Goal: Information Seeking & Learning: Learn about a topic

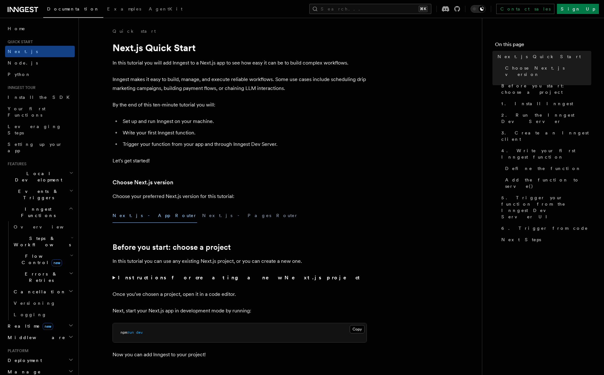
click at [182, 53] on h1 "Next.js Quick Start" at bounding box center [240, 47] width 254 height 11
click at [274, 220] on div "Next.js - App Router Next.js - Pages Router" at bounding box center [240, 216] width 254 height 14
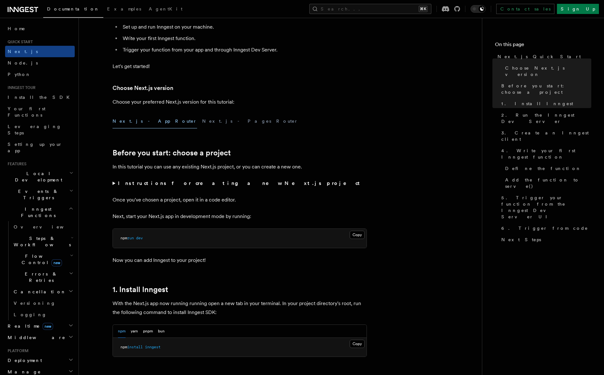
scroll to position [94, 0]
click at [194, 181] on strong "Instructions for creating a new Next.js project" at bounding box center [240, 184] width 245 height 6
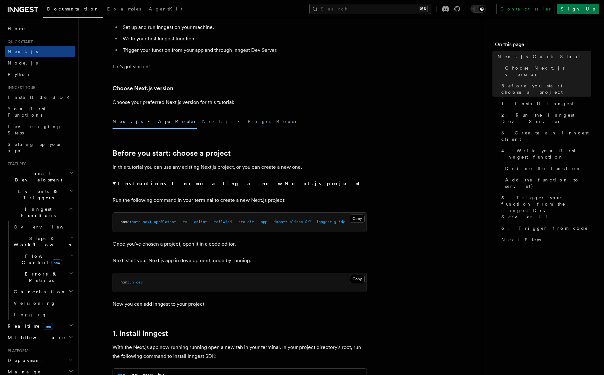
click at [212, 186] on strong "Instructions for creating a new Next.js project" at bounding box center [240, 184] width 245 height 6
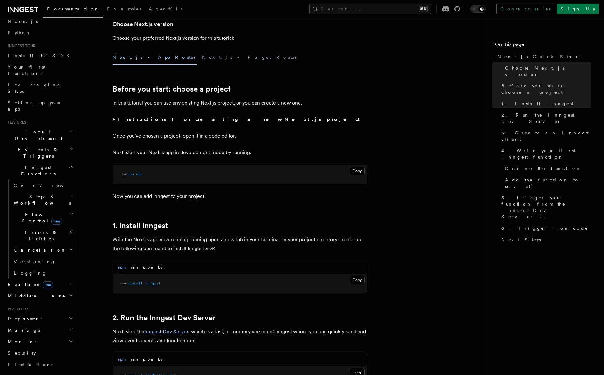
scroll to position [41, 0]
click at [41, 212] on span "Flow Control new" at bounding box center [40, 218] width 59 height 13
click at [45, 228] on link "Overview" at bounding box center [46, 233] width 58 height 11
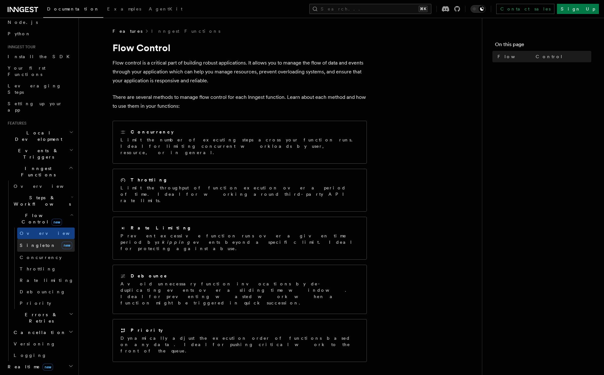
click at [45, 239] on link "Singleton new" at bounding box center [46, 245] width 58 height 13
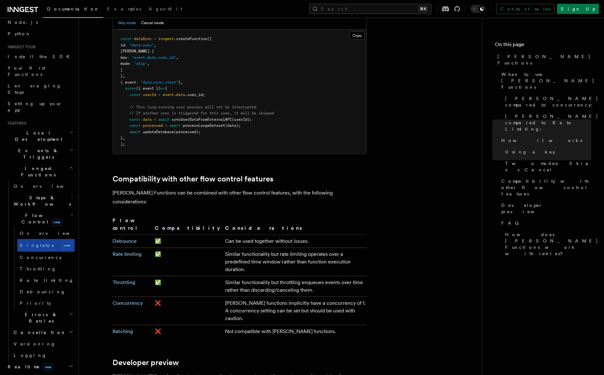
scroll to position [102, 0]
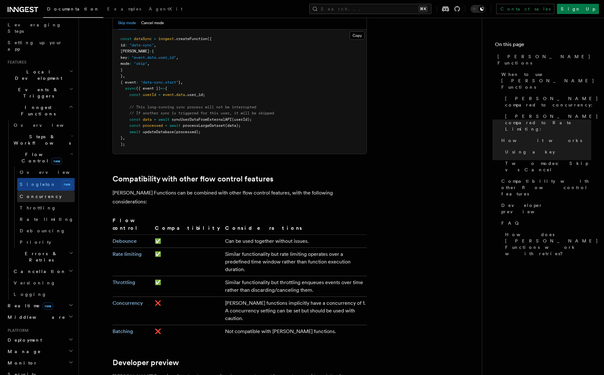
click at [48, 191] on link "Concurrency" at bounding box center [46, 196] width 58 height 11
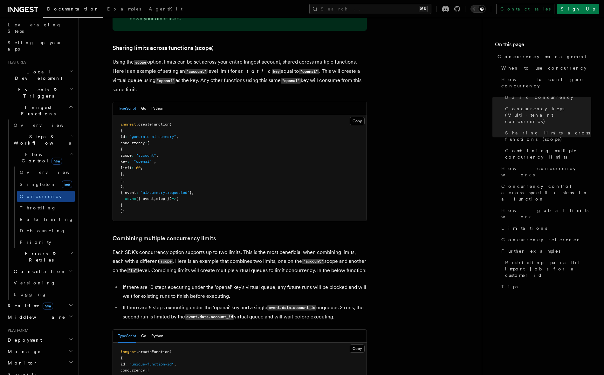
scroll to position [781, 0]
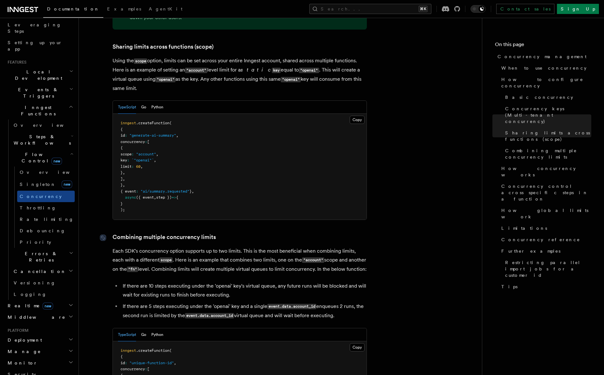
drag, startPoint x: 113, startPoint y: 211, endPoint x: 338, endPoint y: 292, distance: 238.9
drag, startPoint x: 338, startPoint y: 291, endPoint x: 175, endPoint y: 238, distance: 172.1
click at [175, 247] on p "Each SDK's concurrency option supports up to two limits. This is the most benef…" at bounding box center [240, 260] width 254 height 27
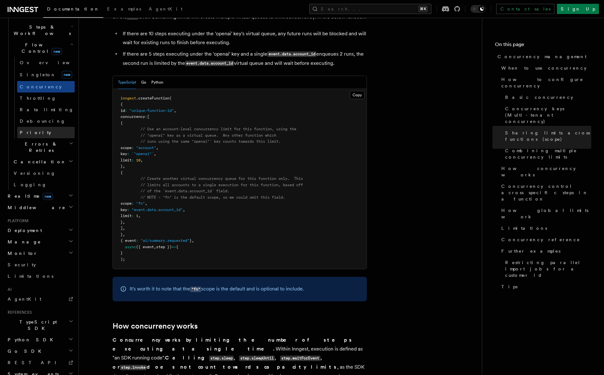
scroll to position [215, 0]
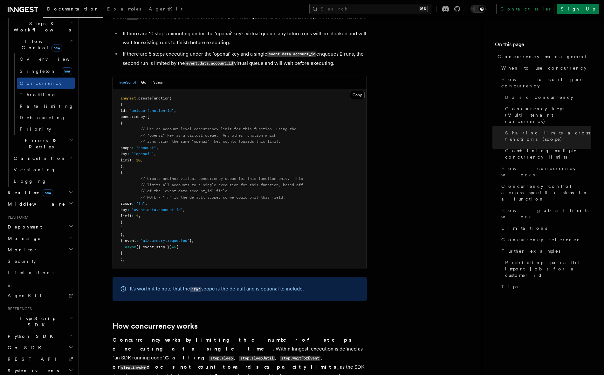
click at [45, 313] on h2 "TypeScript SDK" at bounding box center [40, 322] width 70 height 18
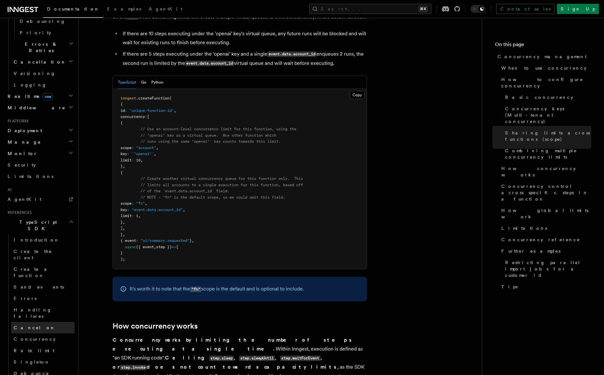
scroll to position [350, 0]
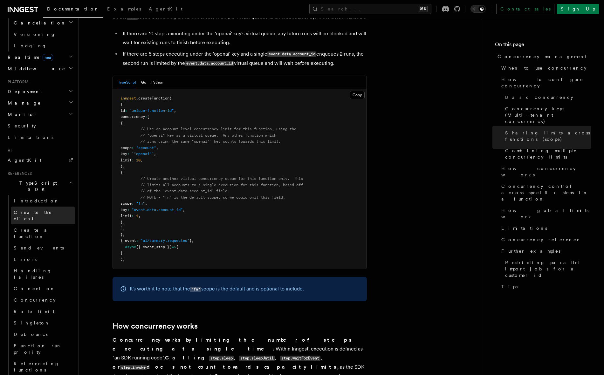
click at [45, 207] on link "Create the client" at bounding box center [43, 216] width 64 height 18
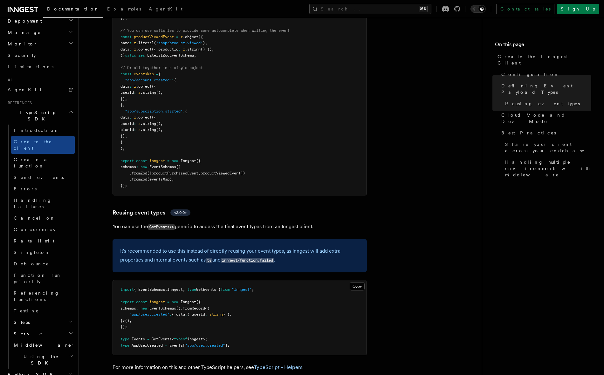
scroll to position [722, 0]
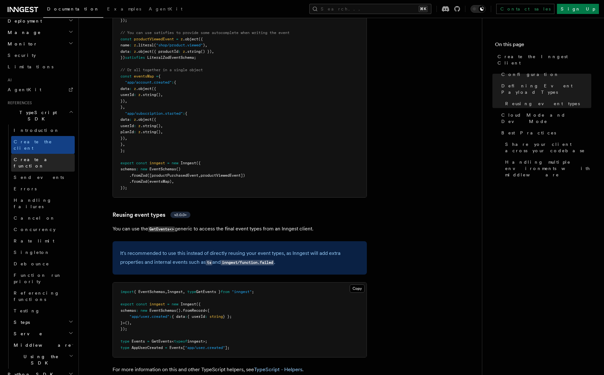
click at [51, 154] on link "Create a function" at bounding box center [43, 163] width 64 height 18
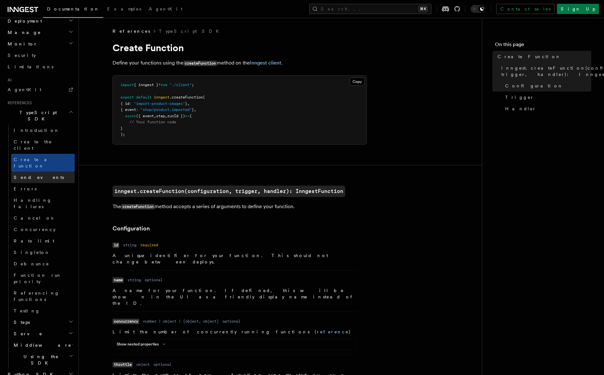
click at [59, 172] on link "Send events" at bounding box center [43, 177] width 64 height 11
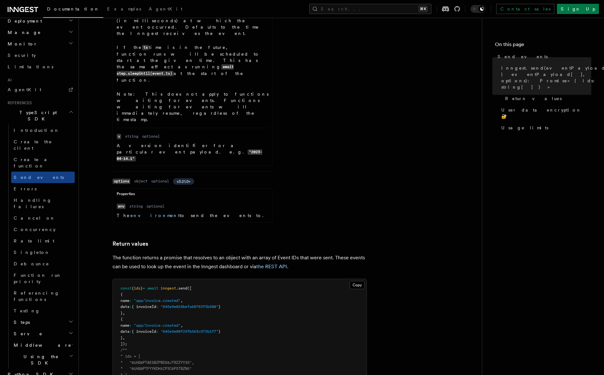
scroll to position [578, 0]
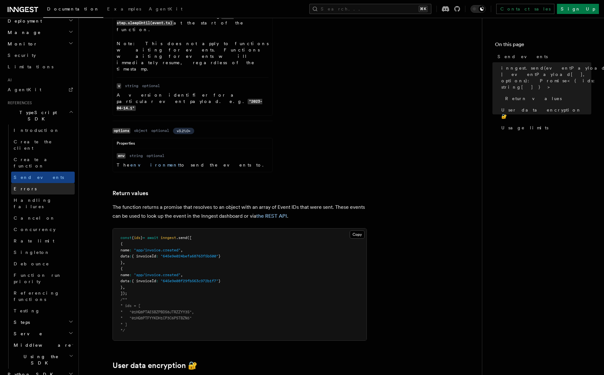
click at [40, 183] on link "Errors" at bounding box center [43, 188] width 64 height 11
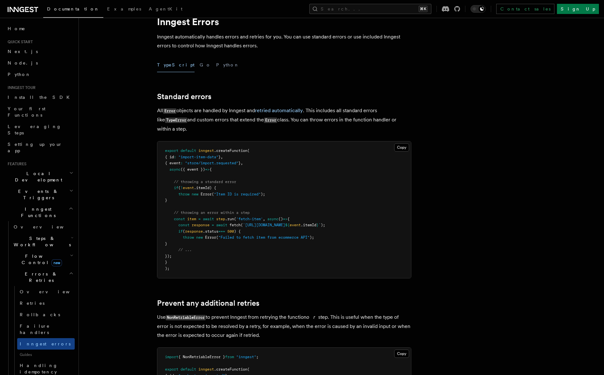
scroll to position [28, 0]
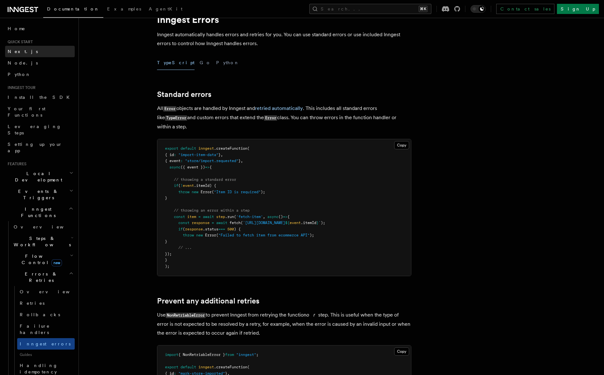
click at [24, 53] on link "Next.js" at bounding box center [40, 51] width 70 height 11
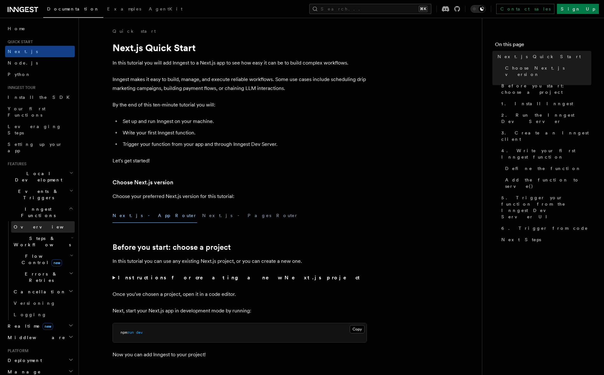
click at [36, 221] on link "Overview" at bounding box center [43, 226] width 64 height 11
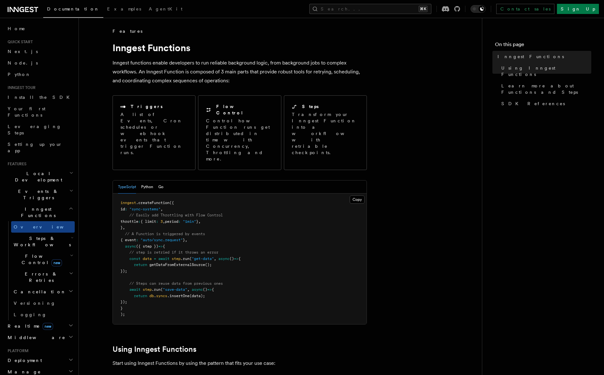
drag, startPoint x: 138, startPoint y: 292, endPoint x: 143, endPoint y: 292, distance: 4.8
click at [143, 291] on pre "inngest .createFunction ({ id : "sync-systems" , // Easily add Throttling with …" at bounding box center [240, 259] width 254 height 131
click at [143, 292] on pre "inngest .createFunction ({ id : "sync-systems" , // Easily add Throttling with …" at bounding box center [240, 259] width 254 height 131
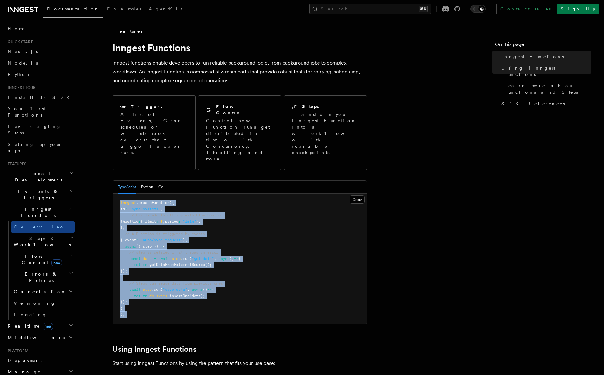
drag, startPoint x: 143, startPoint y: 292, endPoint x: 123, endPoint y: 177, distance: 116.5
click at [123, 194] on pre "inngest .createFunction ({ id : "sync-systems" , // Easily add Throttling with …" at bounding box center [240, 259] width 254 height 131
click at [122, 201] on span "inngest" at bounding box center [129, 203] width 16 height 4
drag, startPoint x: 122, startPoint y: 177, endPoint x: 183, endPoint y: 287, distance: 125.0
click at [183, 287] on pre "inngest .createFunction ({ id : "sync-systems" , // Easily add Throttling with …" at bounding box center [240, 259] width 254 height 131
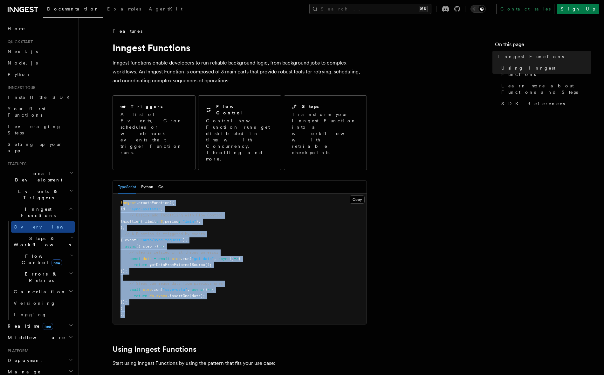
click at [183, 287] on pre "inngest .createFunction ({ id : "sync-systems" , // Easily add Throttling with …" at bounding box center [240, 259] width 254 height 131
drag, startPoint x: 168, startPoint y: 291, endPoint x: 124, endPoint y: 183, distance: 116.8
click at [124, 194] on pre "inngest .createFunction ({ id : "sync-systems" , // Easily add Throttling with …" at bounding box center [240, 259] width 254 height 131
drag, startPoint x: 121, startPoint y: 177, endPoint x: 186, endPoint y: 286, distance: 126.9
click at [184, 285] on pre "inngest .createFunction ({ id : "sync-systems" , // Easily add Throttling with …" at bounding box center [240, 259] width 254 height 131
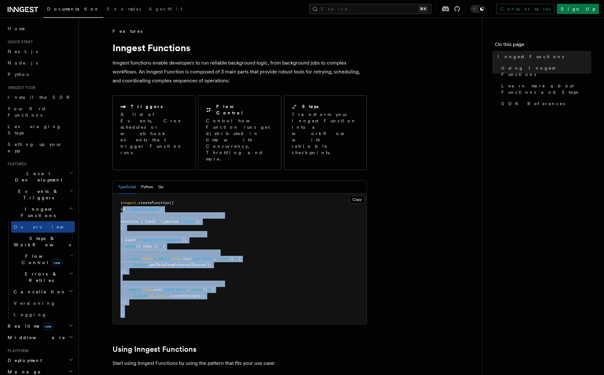
click at [195, 237] on pre "inngest .createFunction ({ id : "sync-systems" , // Easily add Throttling with …" at bounding box center [240, 259] width 254 height 131
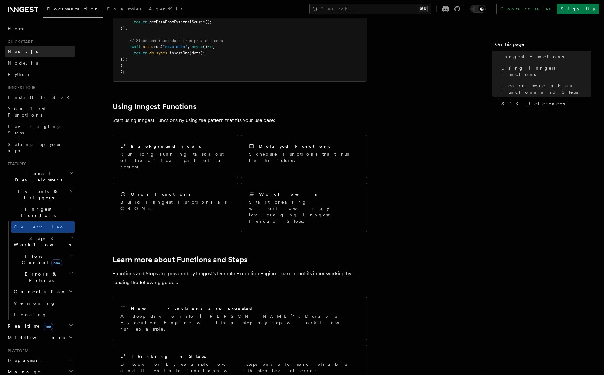
click at [28, 56] on link "Next.js" at bounding box center [40, 51] width 70 height 11
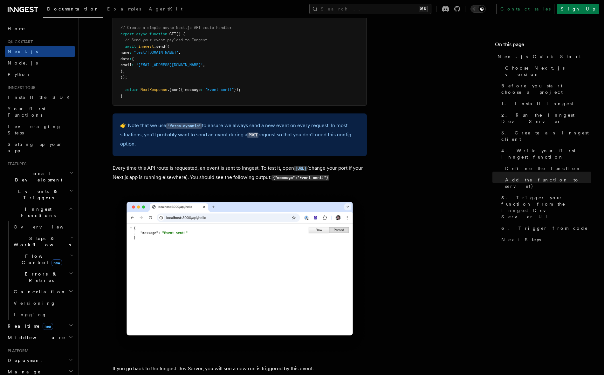
scroll to position [3416, 0]
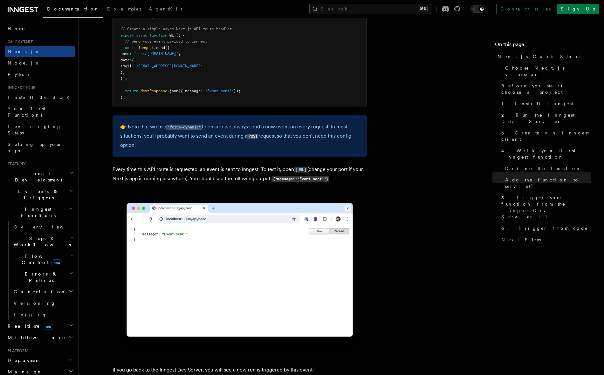
drag, startPoint x: 148, startPoint y: 148, endPoint x: 122, endPoint y: 128, distance: 33.3
click at [122, 129] on p "👉 Note that we use "force-dynamic" to ensure we always send a new event on ever…" at bounding box center [239, 135] width 239 height 27
click at [122, 128] on p "👉 Note that we use "force-dynamic" to ensure we always send a new event on ever…" at bounding box center [239, 135] width 239 height 27
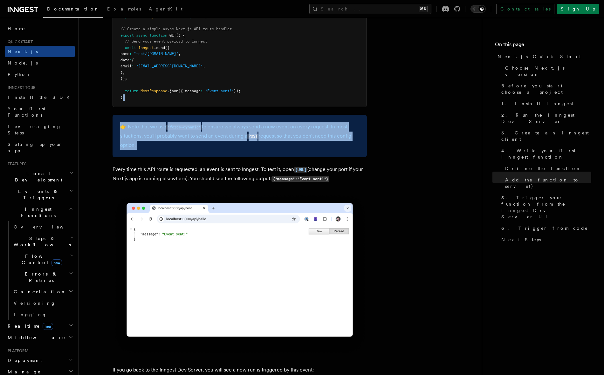
drag, startPoint x: 122, startPoint y: 128, endPoint x: 144, endPoint y: 151, distance: 32.4
click at [144, 150] on p "👉 Note that we use "force-dynamic" to ensure we always send a new event on ever…" at bounding box center [239, 135] width 239 height 27
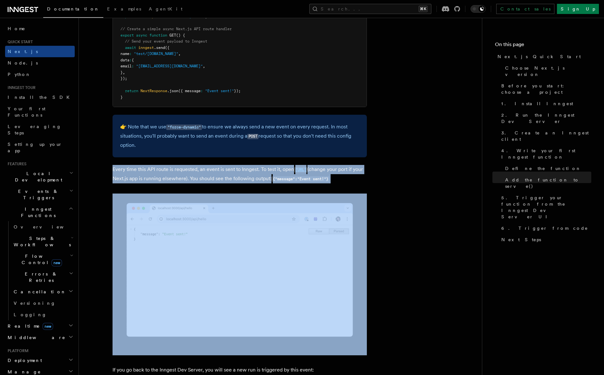
drag, startPoint x: 112, startPoint y: 173, endPoint x: 244, endPoint y: 210, distance: 137.0
click at [244, 210] on img at bounding box center [240, 275] width 254 height 162
click at [221, 183] on p "Every time this API route is requested, an event is sent to Inngest. To test it…" at bounding box center [240, 174] width 254 height 18
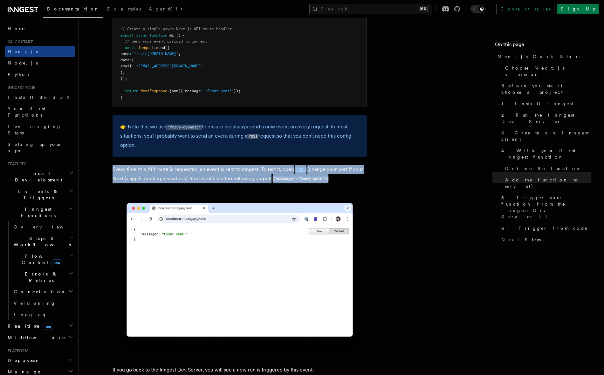
drag, startPoint x: 221, startPoint y: 192, endPoint x: 108, endPoint y: 172, distance: 114.6
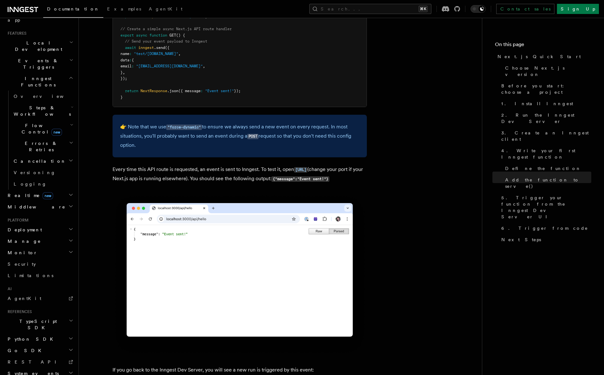
scroll to position [131, 0]
click at [54, 224] on h2 "Deployment" at bounding box center [40, 229] width 70 height 11
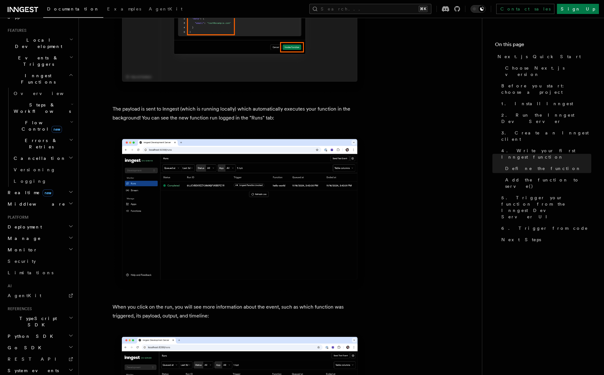
scroll to position [2056, 0]
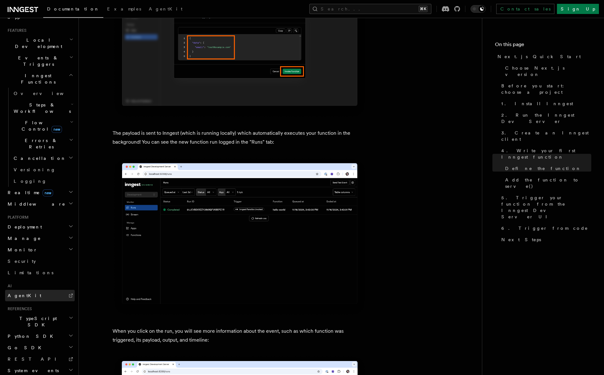
click at [25, 293] on span "AgentKit" at bounding box center [25, 296] width 34 height 6
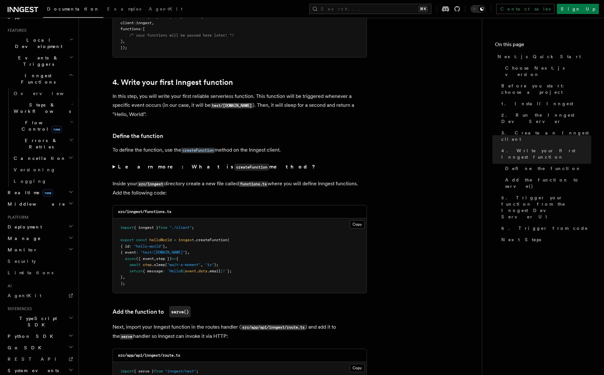
scroll to position [966, 0]
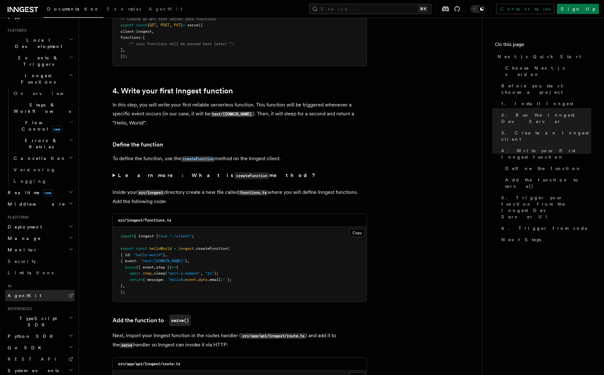
click at [58, 290] on link "AgentKit" at bounding box center [40, 295] width 70 height 11
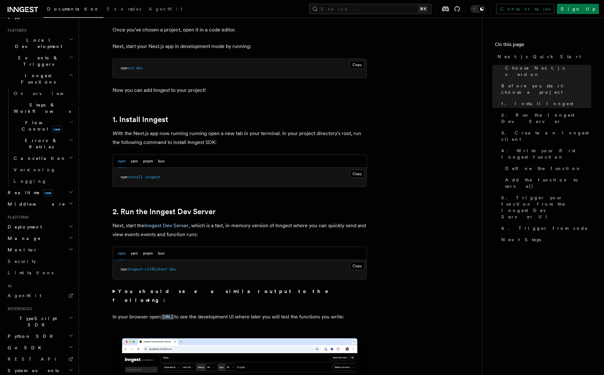
scroll to position [276, 0]
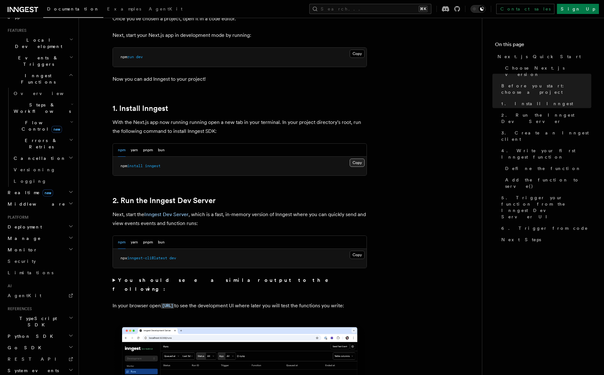
click at [353, 162] on button "Copy Copied" at bounding box center [357, 163] width 15 height 8
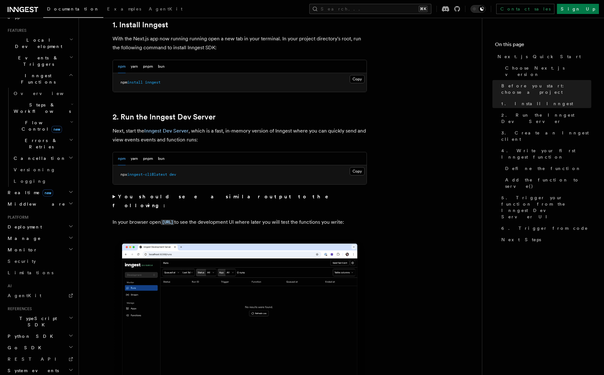
scroll to position [367, 0]
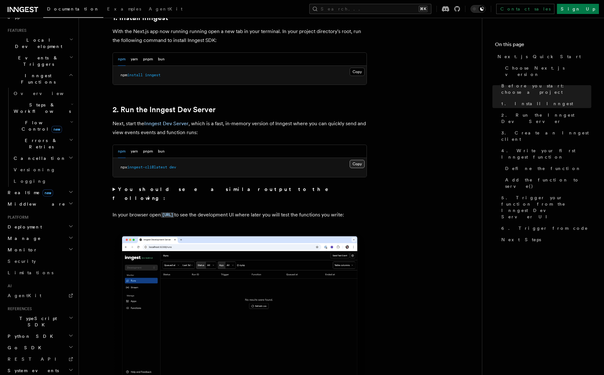
click at [355, 164] on button "Copy Copied" at bounding box center [357, 164] width 15 height 8
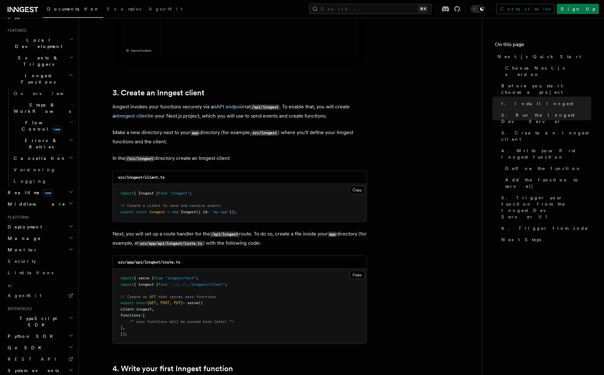
scroll to position [695, 0]
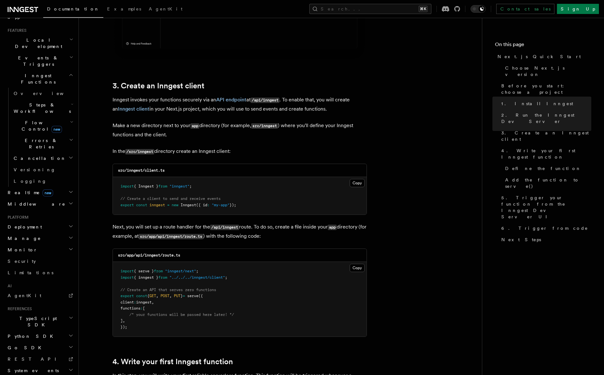
click at [138, 169] on code "src/inngest/client.ts" at bounding box center [141, 170] width 47 height 4
copy code "src/inngest/client.ts"
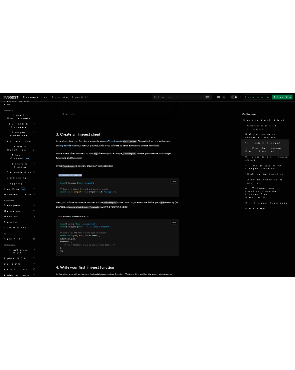
scroll to position [134, 0]
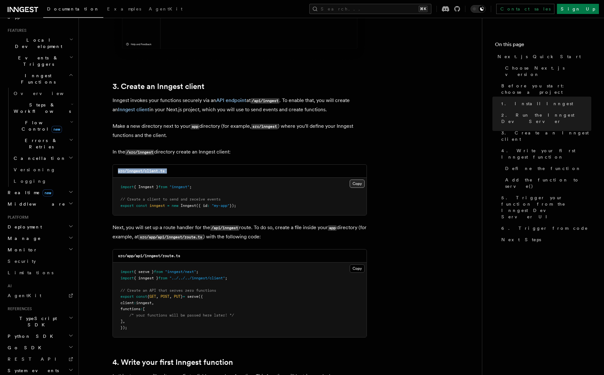
click at [356, 182] on button "Copy Copied" at bounding box center [357, 184] width 15 height 8
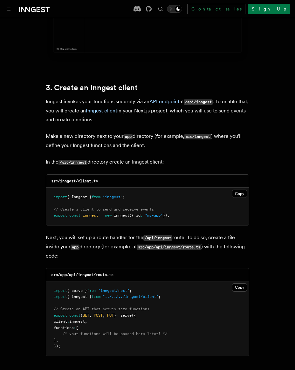
click at [238, 188] on pre "import { Inngest } from "inngest" ; // Create a client to send and receive even…" at bounding box center [147, 207] width 203 height 38
click at [241, 190] on button "Copy Copied" at bounding box center [239, 194] width 15 height 8
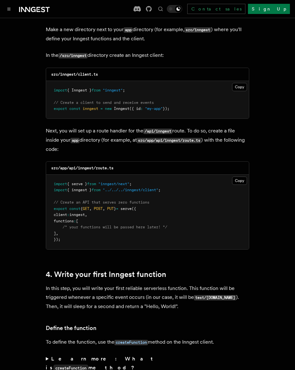
scroll to position [802, 0]
click at [244, 176] on button "Copy Copied" at bounding box center [239, 180] width 15 height 8
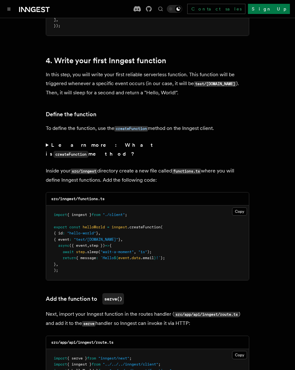
scroll to position [1016, 0]
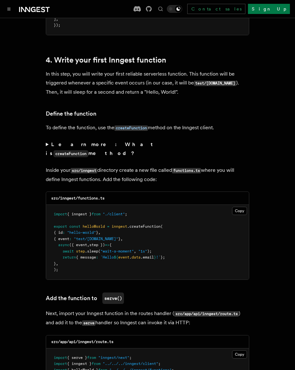
click at [238, 205] on pre "import { inngest } from "./client" ; export const helloWorld = inngest .createF…" at bounding box center [147, 242] width 203 height 75
click at [239, 207] on button "Copy Copied" at bounding box center [239, 211] width 15 height 8
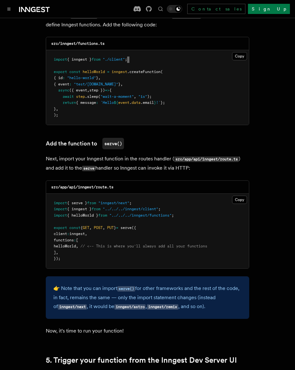
scroll to position [1174, 0]
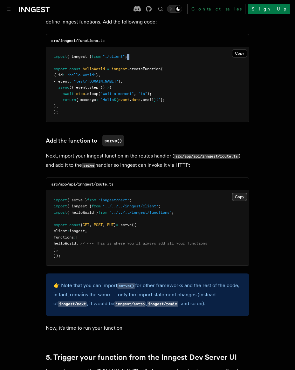
click at [242, 193] on button "Copy Copied" at bounding box center [239, 197] width 15 height 8
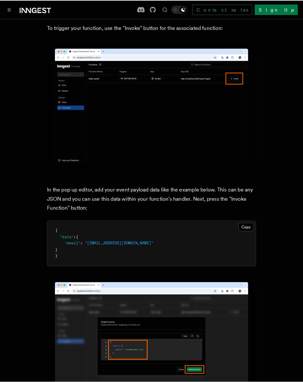
scroll to position [1753, 0]
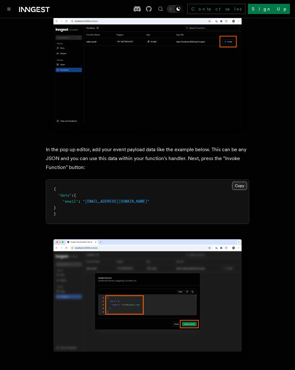
click at [234, 182] on button "Copy Copied" at bounding box center [239, 186] width 15 height 8
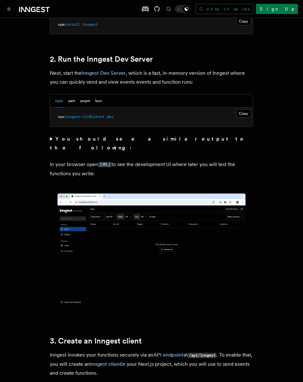
scroll to position [441, 0]
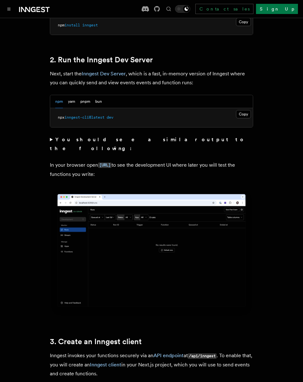
click at [246, 110] on pre "npx inngest-cli@latest dev" at bounding box center [151, 117] width 203 height 19
click at [246, 110] on button "Copy Copied" at bounding box center [243, 114] width 15 height 8
click at [244, 110] on button "Copy Copied" at bounding box center [243, 114] width 15 height 8
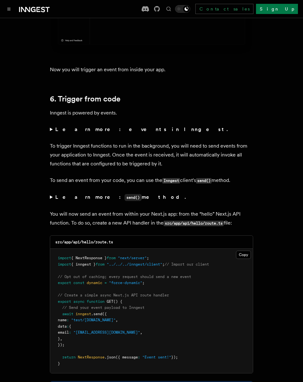
scroll to position [2934, 0]
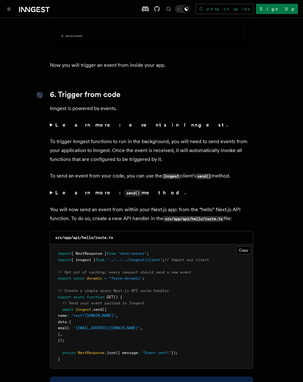
click at [61, 90] on link "6. Trigger from code" at bounding box center [85, 94] width 71 height 9
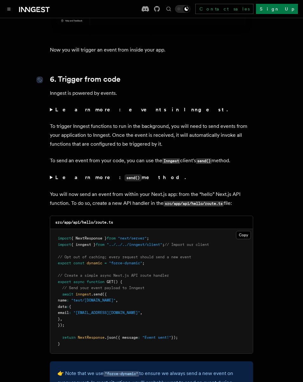
scroll to position [2960, 0]
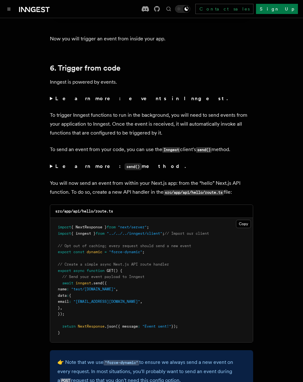
click at [52, 94] on summary "Learn more: events in Inngest." at bounding box center [152, 98] width 204 height 9
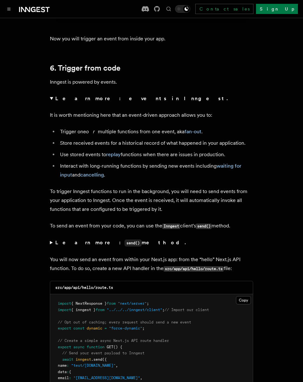
click at [52, 94] on summary "Learn more: events in Inngest." at bounding box center [152, 98] width 204 height 9
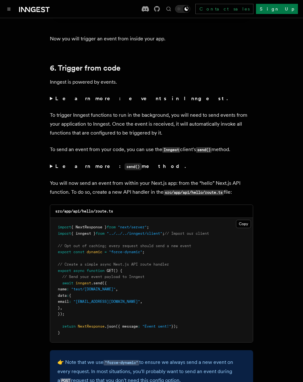
click at [52, 94] on summary "Learn more: events in Inngest." at bounding box center [152, 98] width 204 height 9
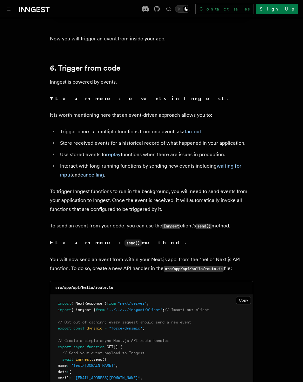
click at [52, 94] on summary "Learn more: events in Inngest." at bounding box center [152, 98] width 204 height 9
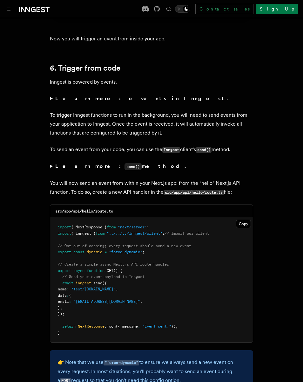
click at [52, 94] on summary "Learn more: events in Inngest." at bounding box center [152, 98] width 204 height 9
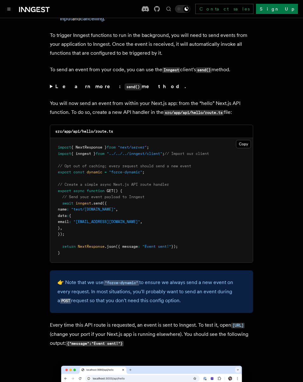
scroll to position [3117, 0]
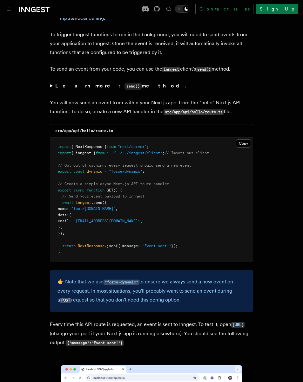
click at [52, 81] on summary "Learn more: send() method." at bounding box center [152, 85] width 204 height 9
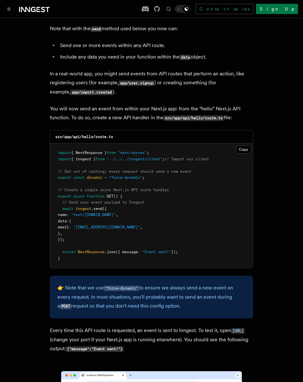
scroll to position [3193, 0]
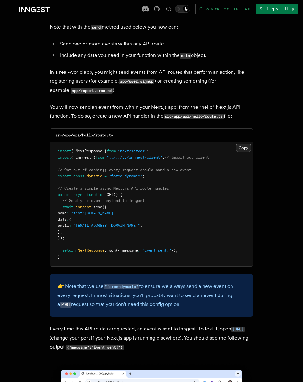
click at [245, 144] on button "Copy Copied" at bounding box center [243, 148] width 15 height 8
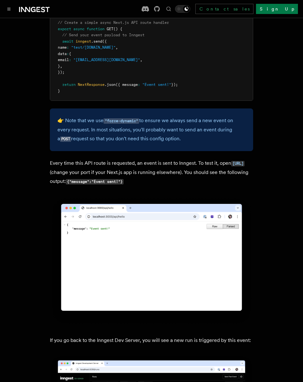
scroll to position [3362, 0]
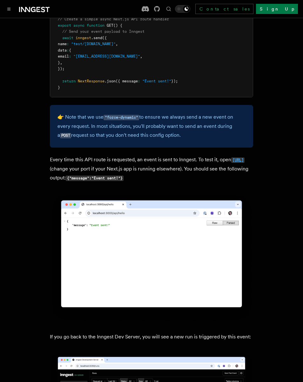
click at [231, 157] on code "http://localhost:3000/api/hello" at bounding box center [237, 159] width 13 height 5
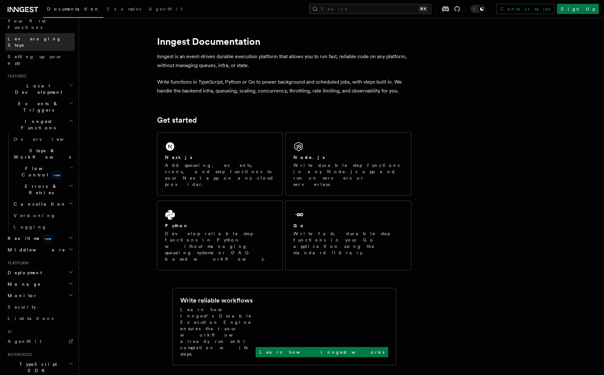
scroll to position [134, 0]
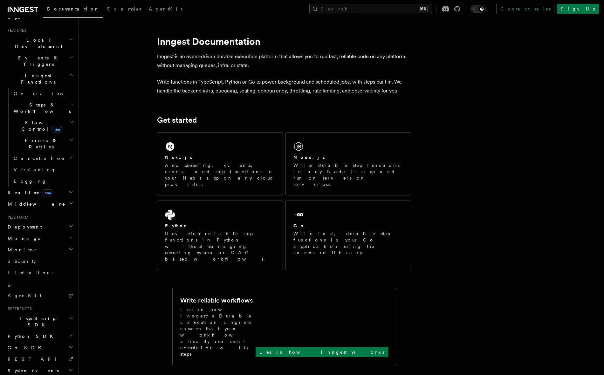
click at [56, 221] on h2 "Deployment" at bounding box center [40, 226] width 70 height 11
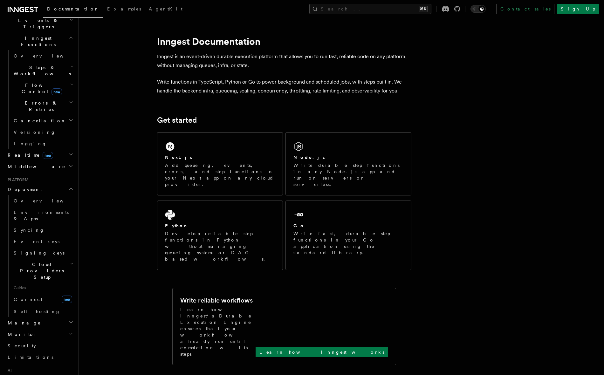
scroll to position [171, 0]
click at [52, 261] on span "Cloud Providers Setup" at bounding box center [40, 270] width 59 height 19
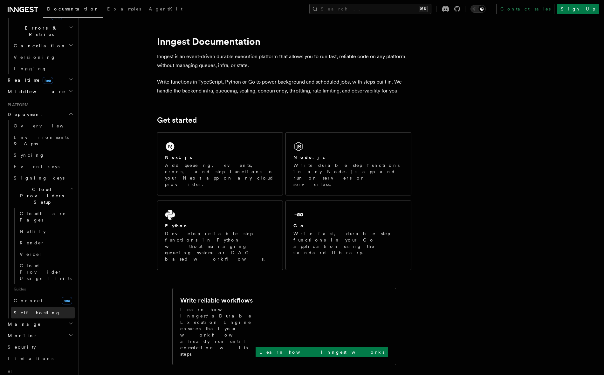
click at [32, 310] on span "Self hosting" at bounding box center [37, 312] width 47 height 5
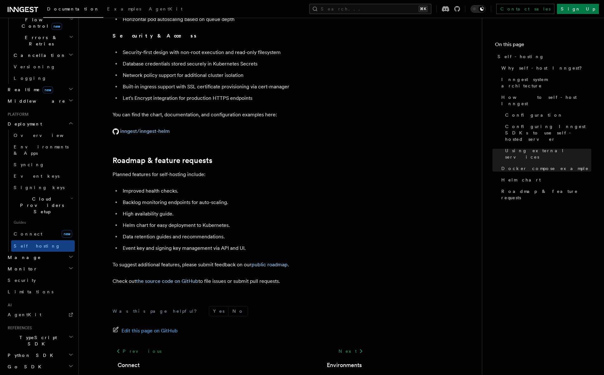
scroll to position [2330, 0]
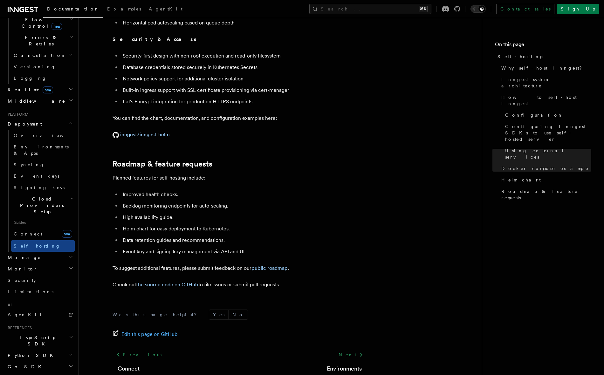
click at [285, 280] on p "Check out the source code on GitHub to file issues or submit pull requests." at bounding box center [240, 284] width 254 height 9
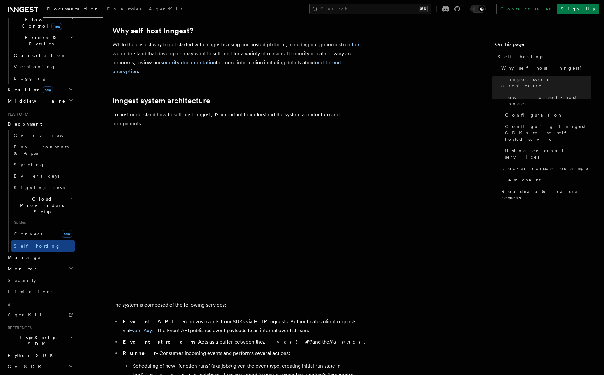
scroll to position [0, 0]
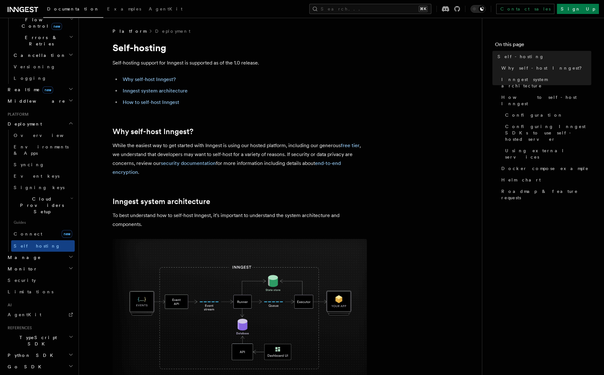
drag, startPoint x: 286, startPoint y: 271, endPoint x: 113, endPoint y: 32, distance: 295.1
copy article "Platform Deployment Self-hosting Self-hosting support for Inngest is supported …"
click at [148, 103] on link "How to self-host Inngest" at bounding box center [151, 102] width 57 height 6
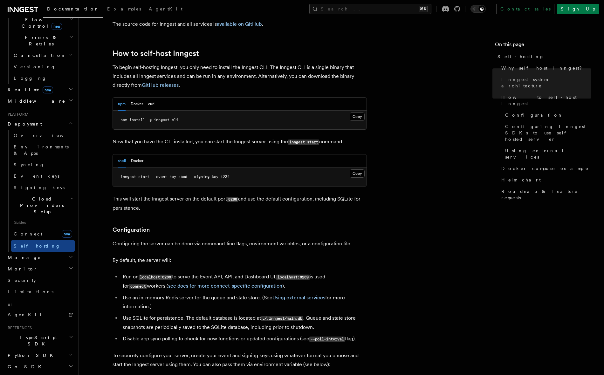
scroll to position [618, 0]
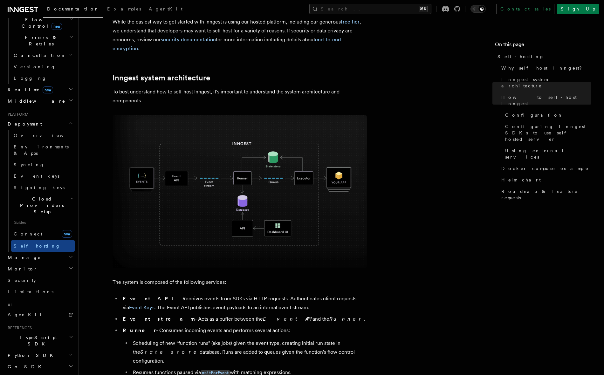
scroll to position [0, 0]
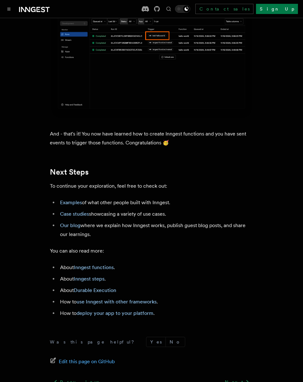
scroll to position [3565, 0]
click at [78, 199] on link "Examples" at bounding box center [71, 202] width 22 height 6
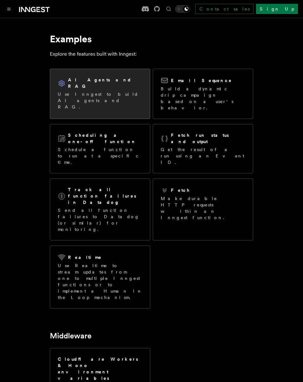
click at [128, 83] on div "AI Agents and RAG" at bounding box center [100, 83] width 85 height 13
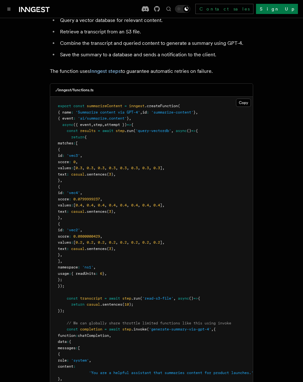
scroll to position [134, 0]
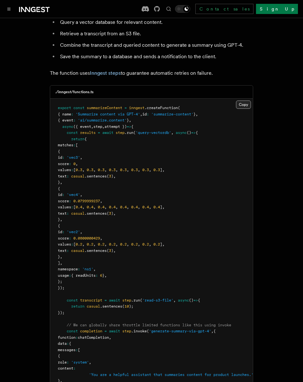
click at [239, 106] on button "Copy Copied" at bounding box center [243, 104] width 15 height 8
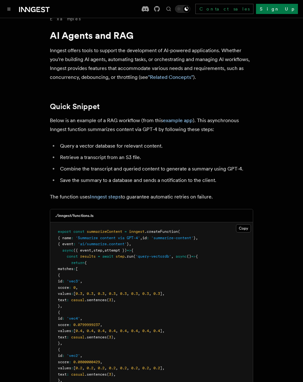
scroll to position [0, 0]
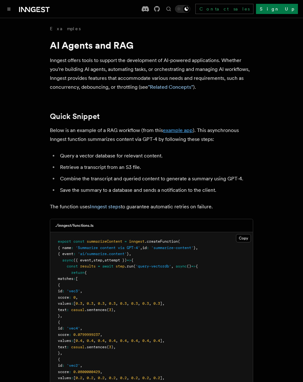
click at [173, 129] on link "example app" at bounding box center [178, 130] width 30 height 6
